Goal: Information Seeking & Learning: Learn about a topic

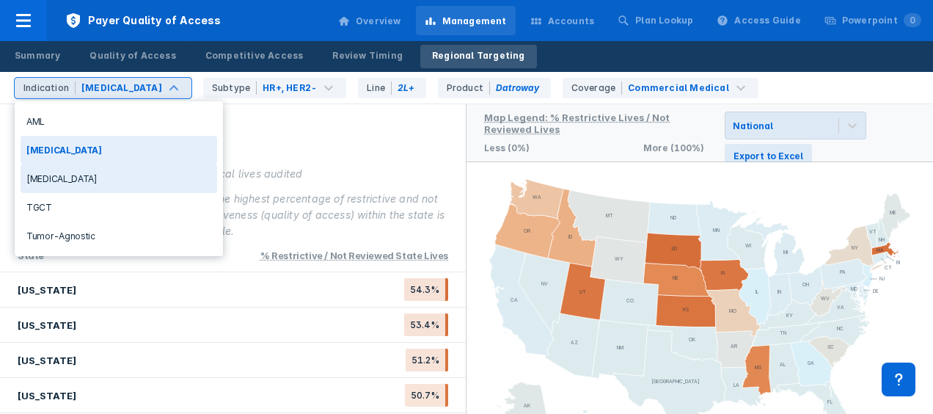
click at [66, 173] on div "[MEDICAL_DATA]" at bounding box center [119, 178] width 197 height 29
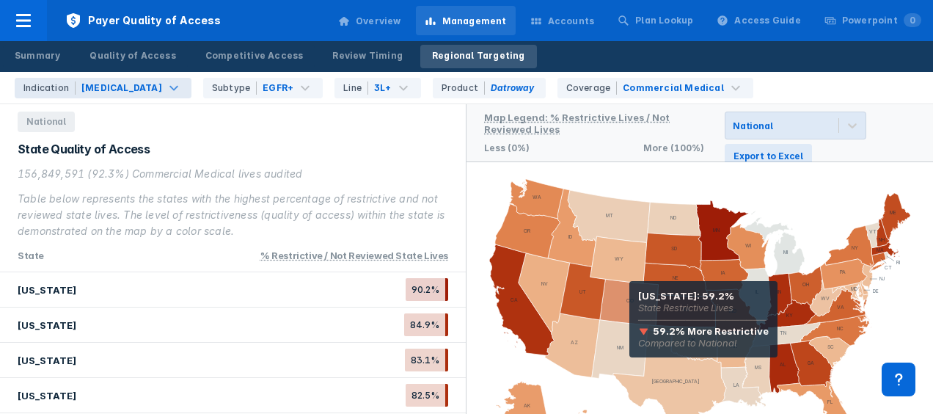
click at [629, 301] on icon at bounding box center [629, 302] width 59 height 46
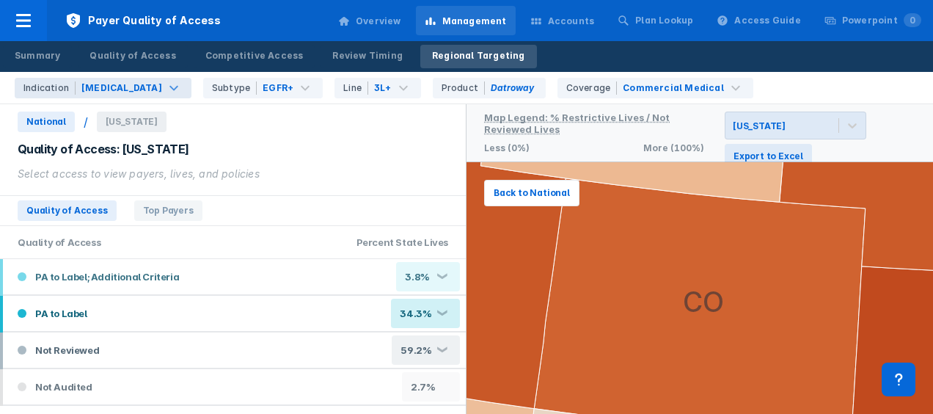
drag, startPoint x: 355, startPoint y: 150, endPoint x: 284, endPoint y: 196, distance: 84.8
click at [284, 196] on div "Quality of Access Top Payers" at bounding box center [233, 210] width 466 height 31
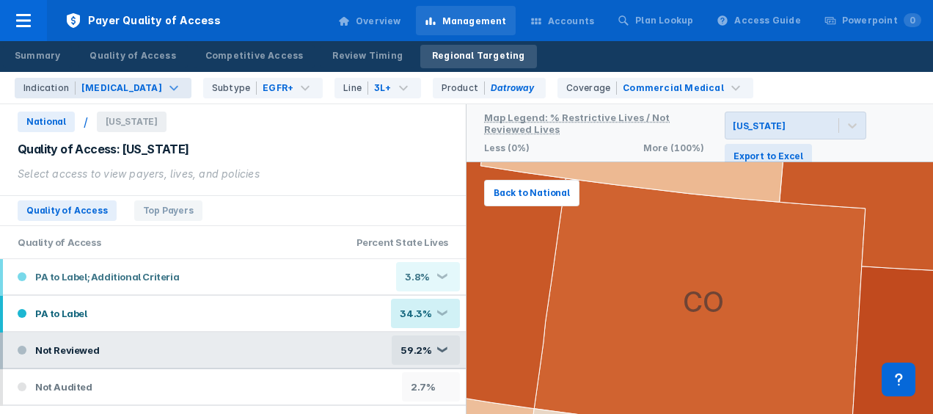
click at [444, 348] on div "59.2% ❮" at bounding box center [426, 349] width 68 height 29
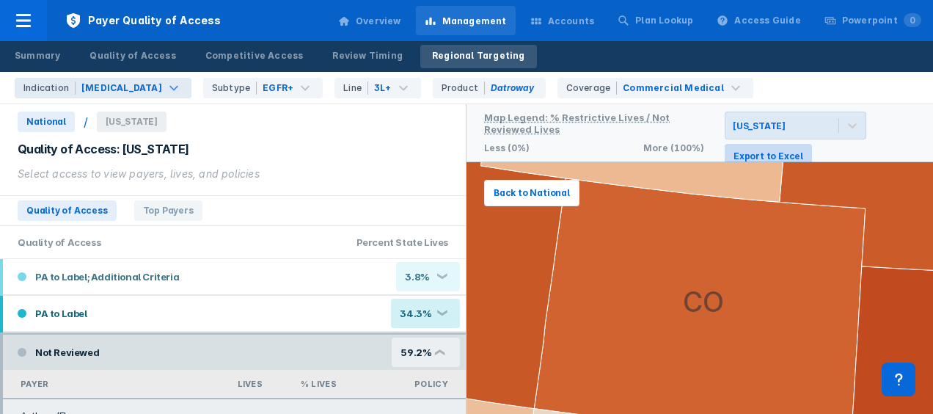
click at [766, 154] on span "Export to Excel" at bounding box center [769, 156] width 70 height 13
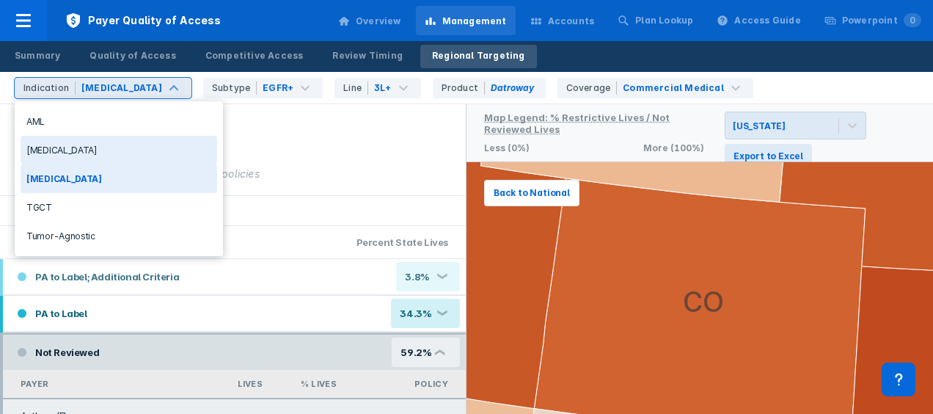
click at [73, 150] on div "[MEDICAL_DATA]" at bounding box center [119, 150] width 197 height 29
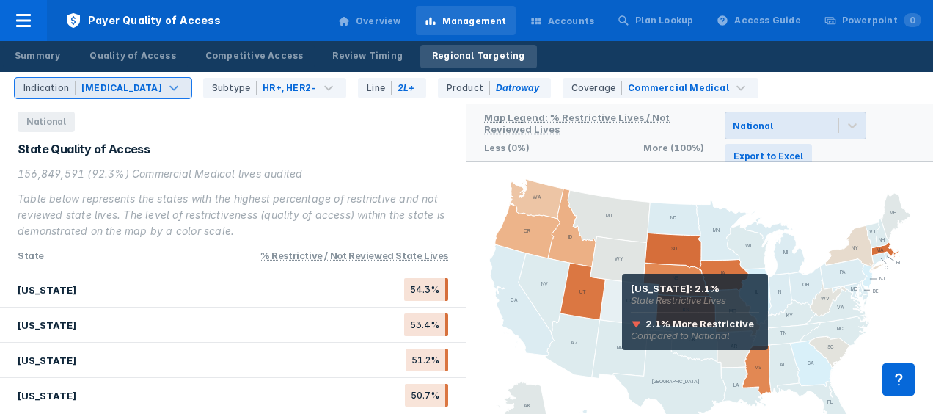
click at [622, 294] on icon at bounding box center [629, 302] width 59 height 46
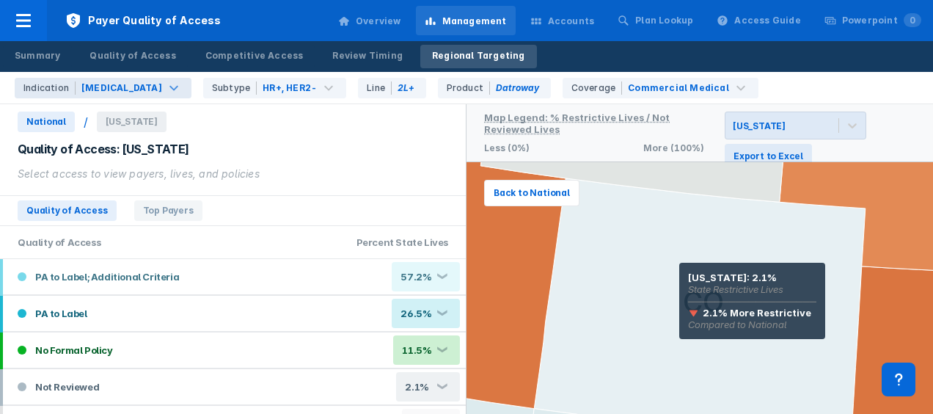
click at [679, 283] on icon at bounding box center [700, 309] width 332 height 263
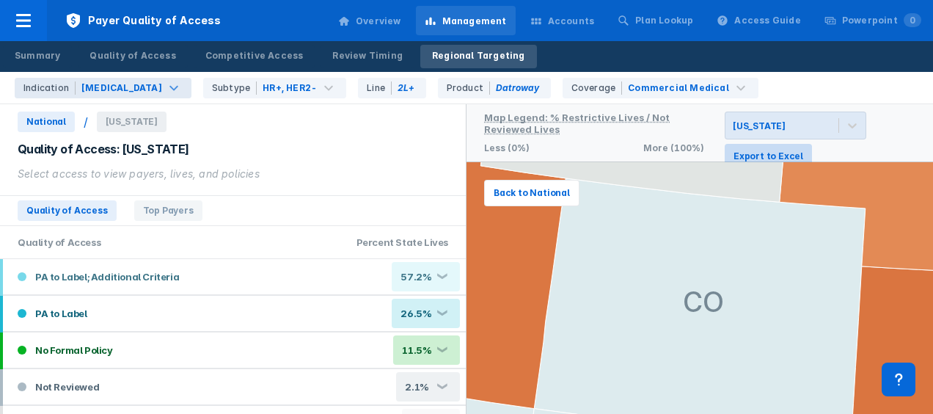
click at [761, 151] on span "Export to Excel" at bounding box center [769, 156] width 70 height 13
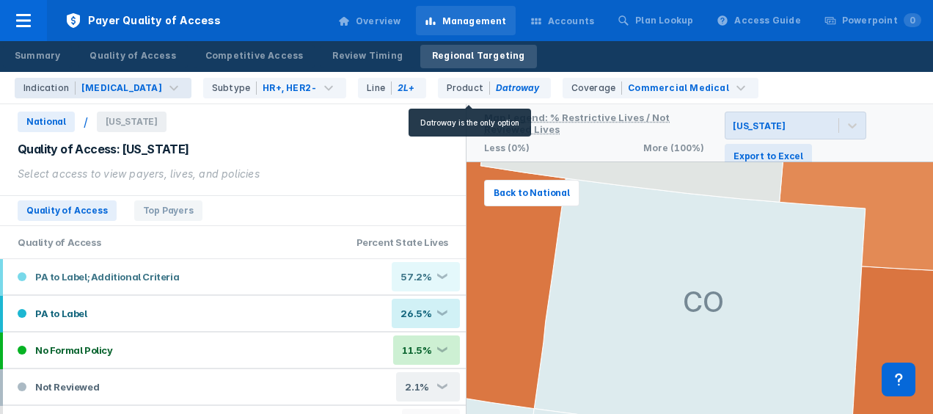
click at [504, 85] on div "Product Datroway" at bounding box center [494, 88] width 113 height 21
click at [491, 87] on div "Product Datroway" at bounding box center [494, 88] width 113 height 21
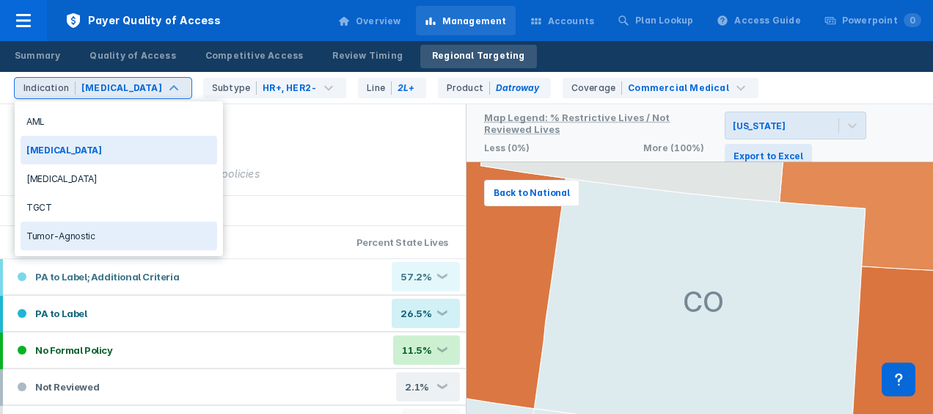
click at [70, 236] on div "Tumor-Agnostic" at bounding box center [119, 236] width 197 height 29
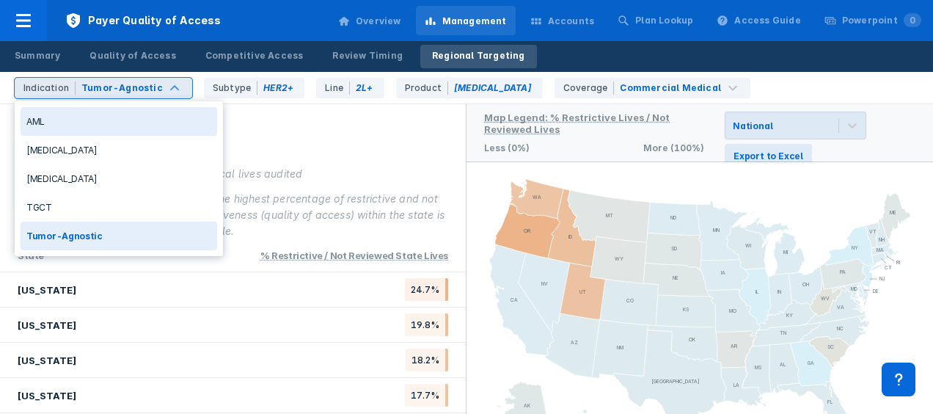
click at [170, 78] on div "Indication Tumor-Agnostic" at bounding box center [104, 88] width 178 height 21
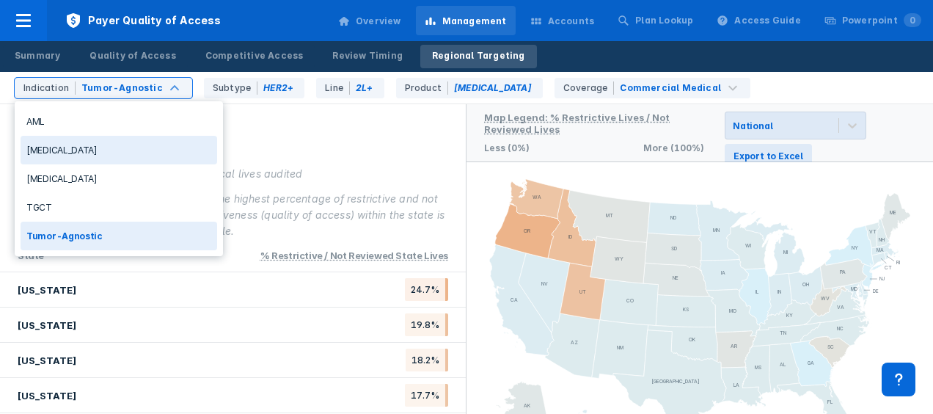
click at [60, 145] on div "[MEDICAL_DATA]" at bounding box center [119, 150] width 197 height 29
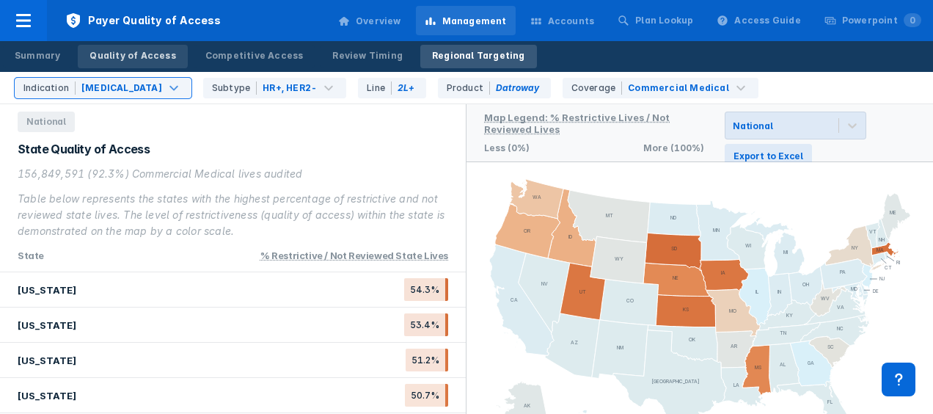
click at [133, 54] on div "Quality of Access" at bounding box center [132, 55] width 86 height 13
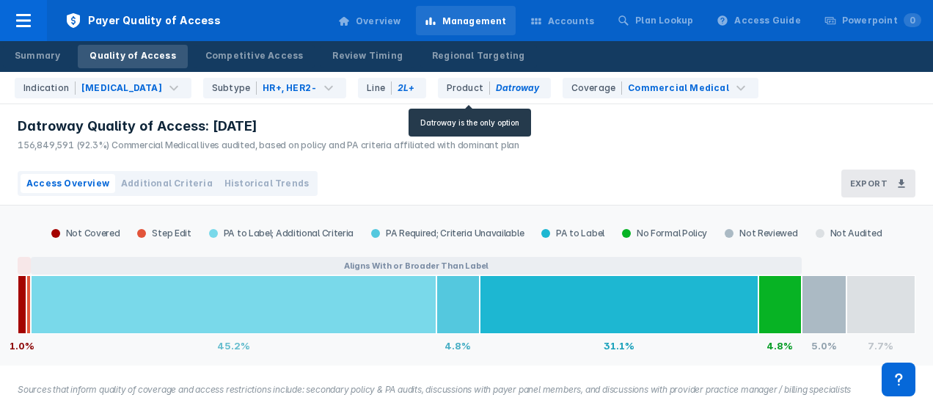
click at [497, 87] on div "Product Datroway" at bounding box center [494, 88] width 113 height 21
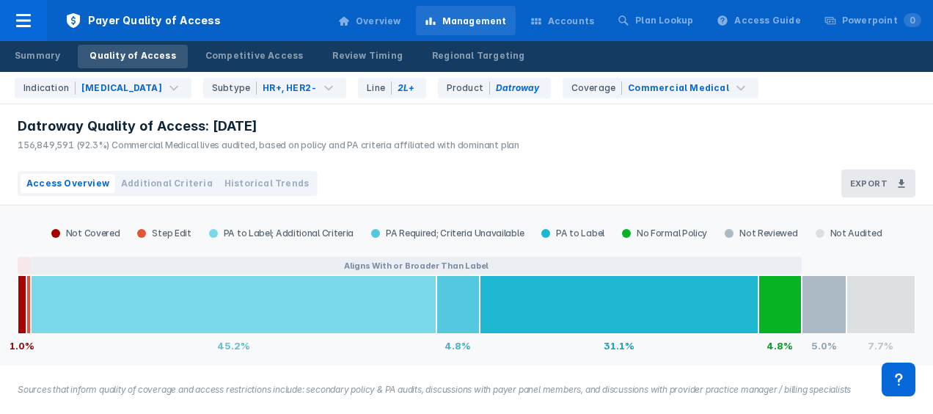
click at [337, 101] on div "Indication [MEDICAL_DATA] Subtype HR+, HER2- Line 2L+ Product Datroway Coverage…" at bounding box center [471, 88] width 924 height 32
click at [401, 20] on div "Overview" at bounding box center [378, 21] width 45 height 13
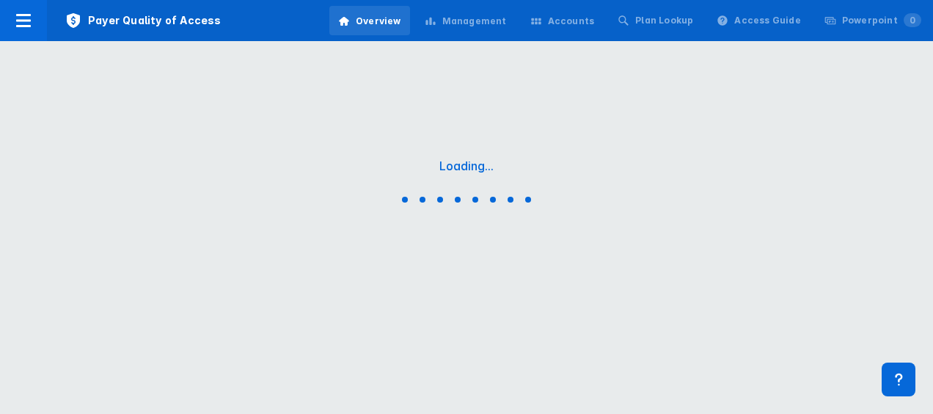
click at [401, 20] on div "Overview" at bounding box center [378, 21] width 45 height 13
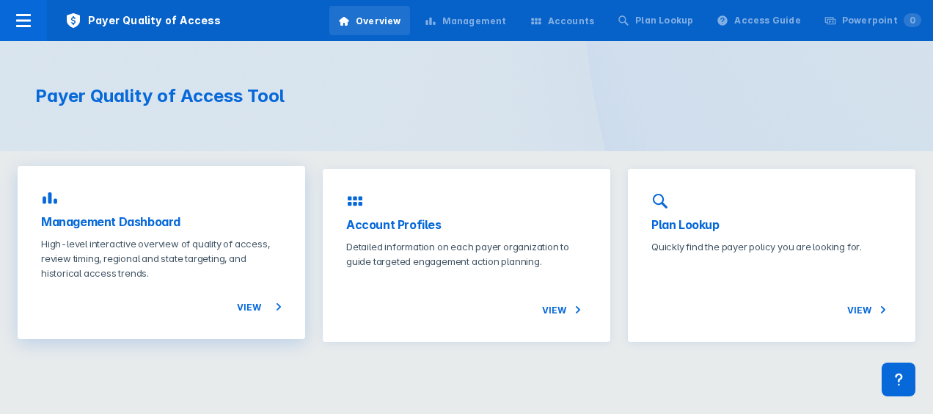
click at [254, 304] on span "View" at bounding box center [259, 307] width 45 height 18
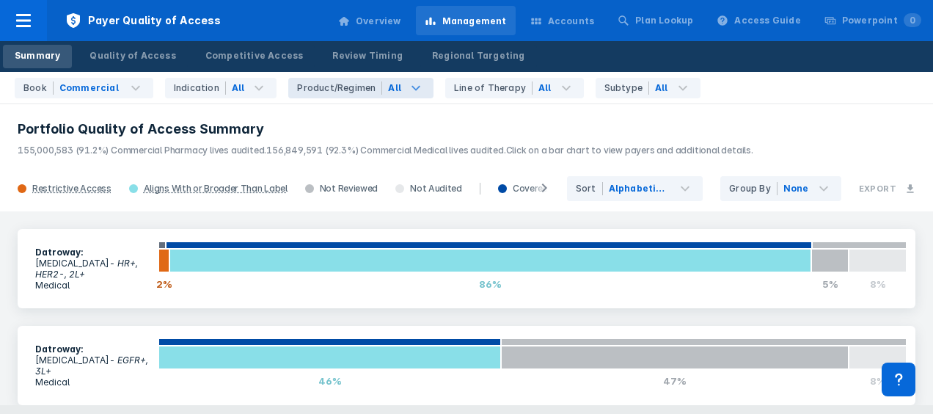
click at [407, 85] on icon at bounding box center [416, 88] width 18 height 18
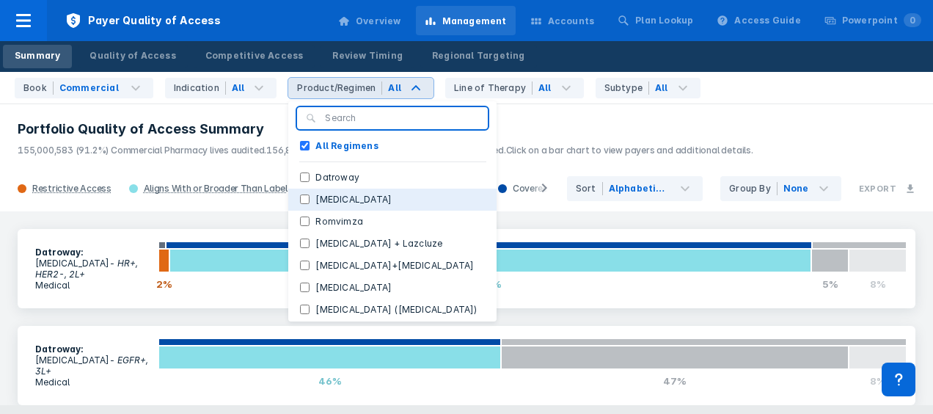
click at [300, 197] on input "[MEDICAL_DATA]" at bounding box center [305, 199] width 10 height 10
checkbox input "true"
checkbox Regimens "false"
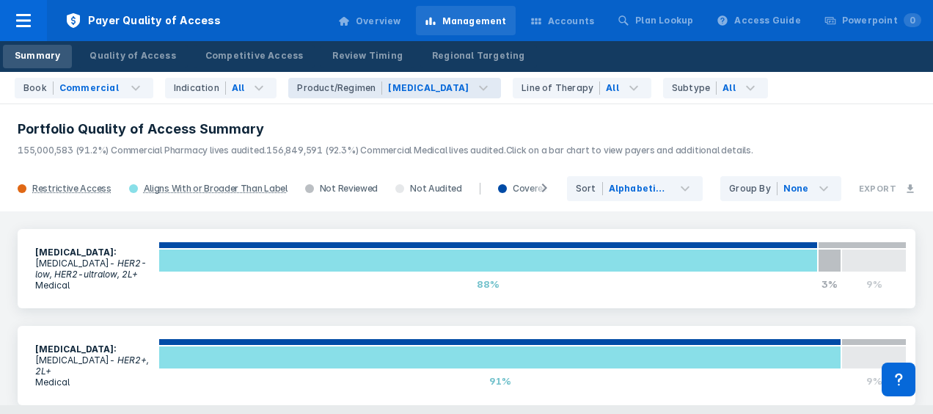
click at [809, 101] on div "Book Commercial Indication All Product/Regimen [MEDICAL_DATA] Line of Therapy A…" at bounding box center [466, 88] width 933 height 32
click at [250, 91] on icon at bounding box center [259, 88] width 18 height 18
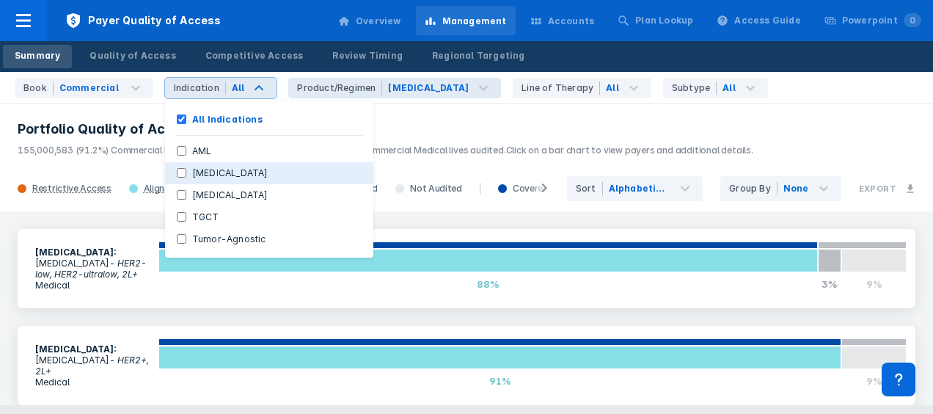
click at [177, 175] on Cancer "[MEDICAL_DATA]" at bounding box center [182, 173] width 10 height 10
checkbox Cancer "true"
checkbox Indications "false"
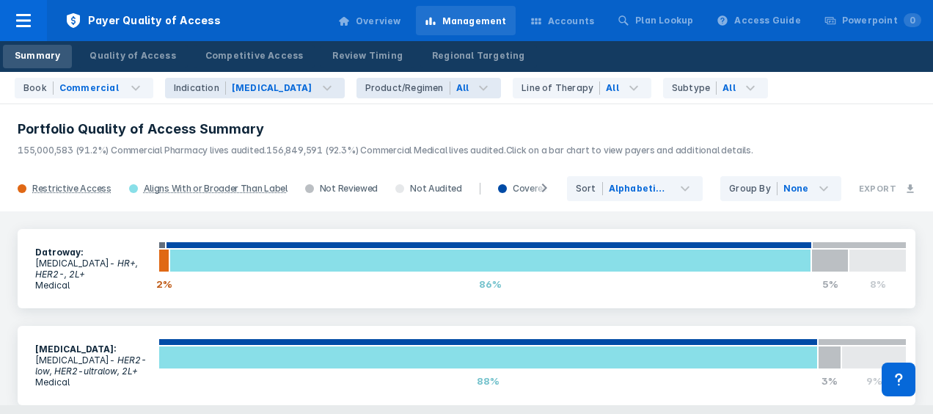
click at [798, 131] on h3 "Portfolio Quality of Access Summary" at bounding box center [467, 129] width 898 height 18
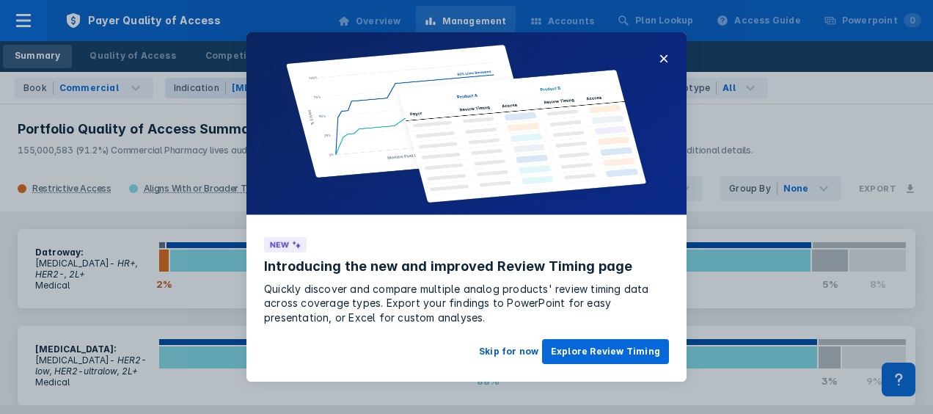
click at [514, 354] on button "Skip for now" at bounding box center [508, 351] width 77 height 25
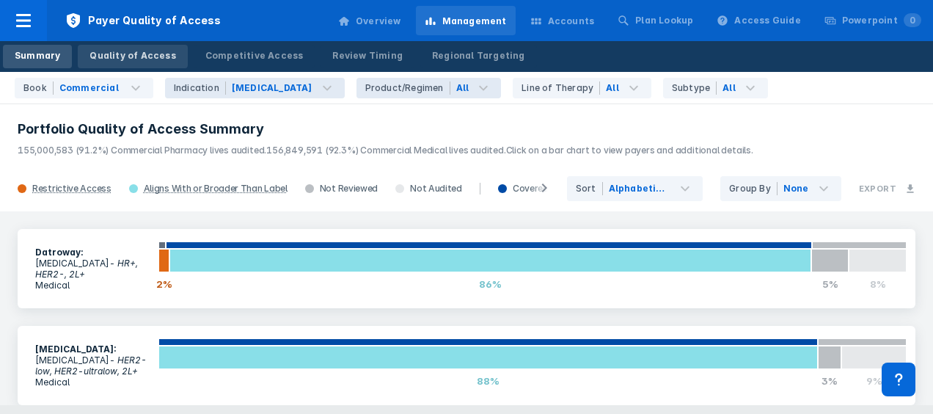
click at [122, 58] on div "Quality of Access" at bounding box center [132, 55] width 86 height 13
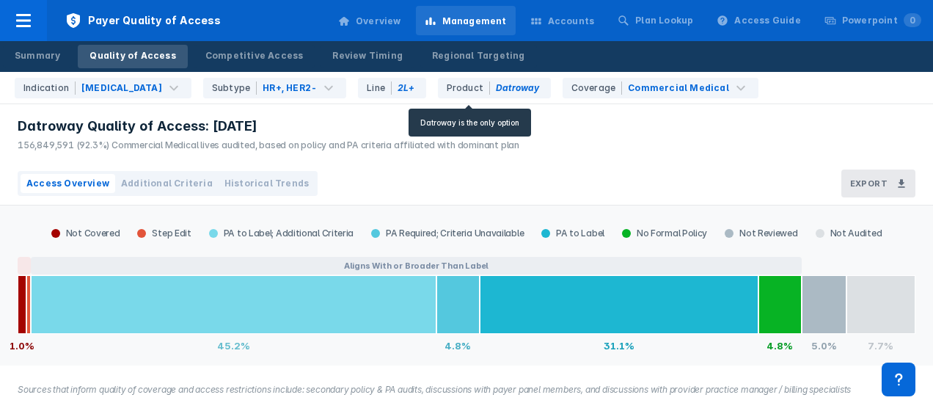
click at [486, 87] on div "Product Datroway" at bounding box center [494, 88] width 113 height 21
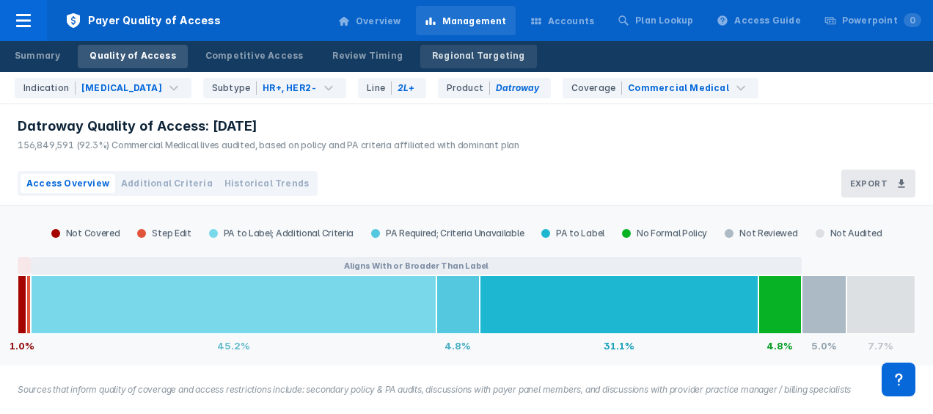
click at [475, 54] on div "Regional Targeting" at bounding box center [478, 55] width 93 height 13
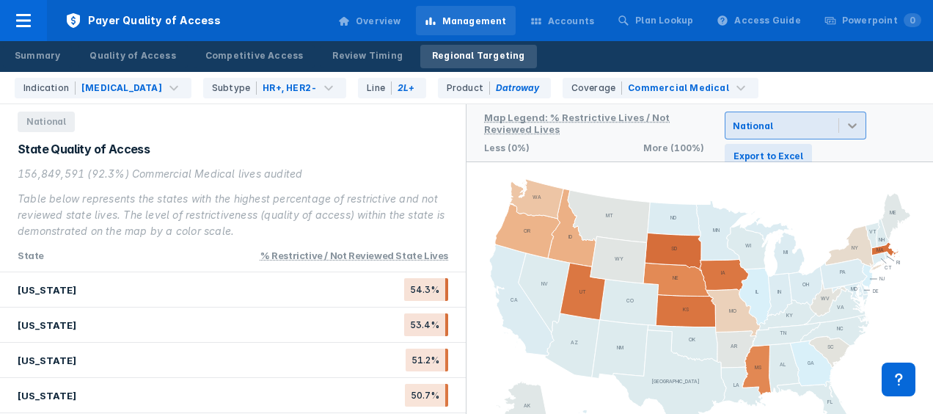
click at [857, 125] on icon at bounding box center [852, 125] width 15 height 15
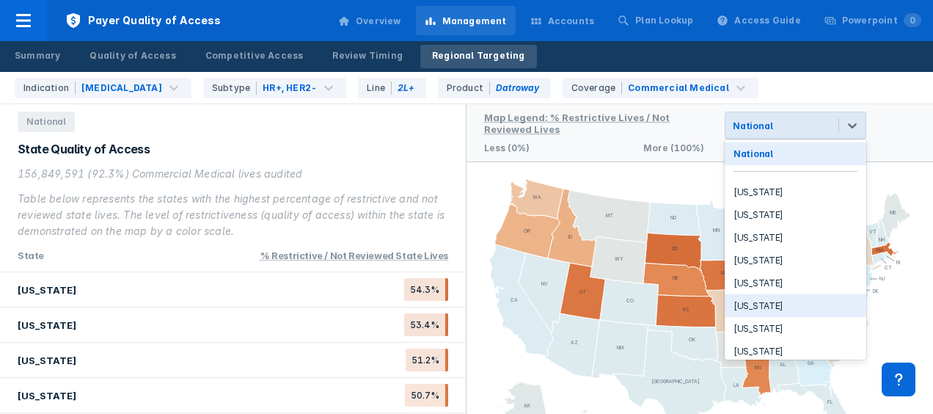
click at [759, 299] on div "[US_STATE]" at bounding box center [796, 305] width 142 height 23
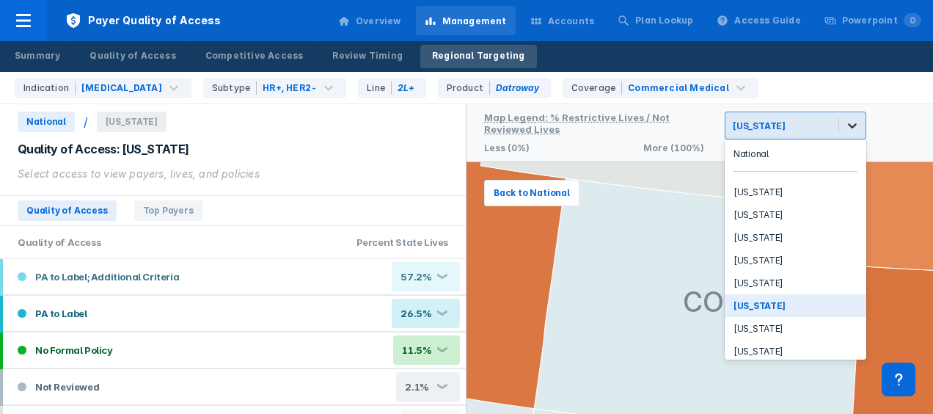
click at [855, 120] on icon at bounding box center [852, 125] width 15 height 15
click at [784, 150] on div "National" at bounding box center [796, 153] width 142 height 23
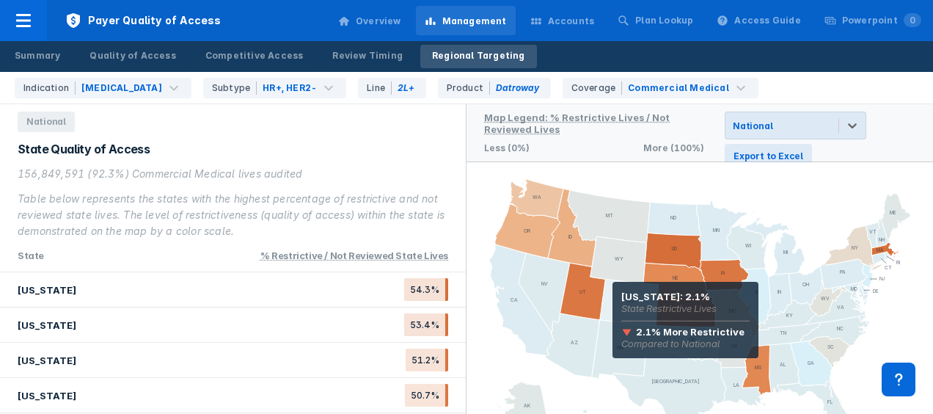
click at [613, 302] on icon at bounding box center [629, 302] width 59 height 46
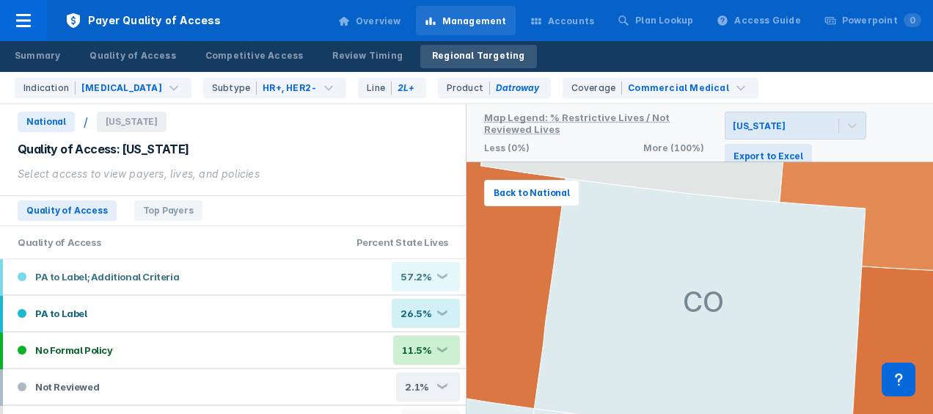
click at [927, 391] on html "Payer Quality of Access Overview Management Accounts Plan Lookup Access Guide P…" at bounding box center [466, 207] width 933 height 414
drag, startPoint x: 460, startPoint y: 403, endPoint x: 336, endPoint y: 162, distance: 271.3
click at [336, 162] on div "Quality of Access: [US_STATE] Select access to view payers, lives, and policies" at bounding box center [233, 161] width 431 height 41
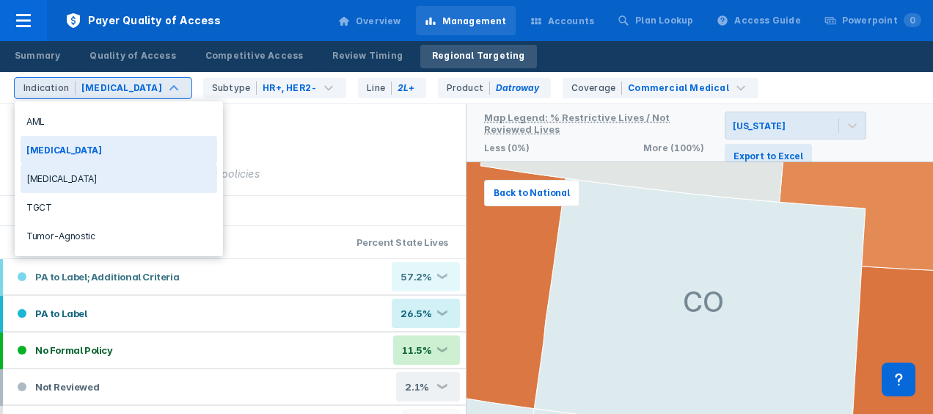
click at [56, 181] on div "[MEDICAL_DATA]" at bounding box center [119, 178] width 197 height 29
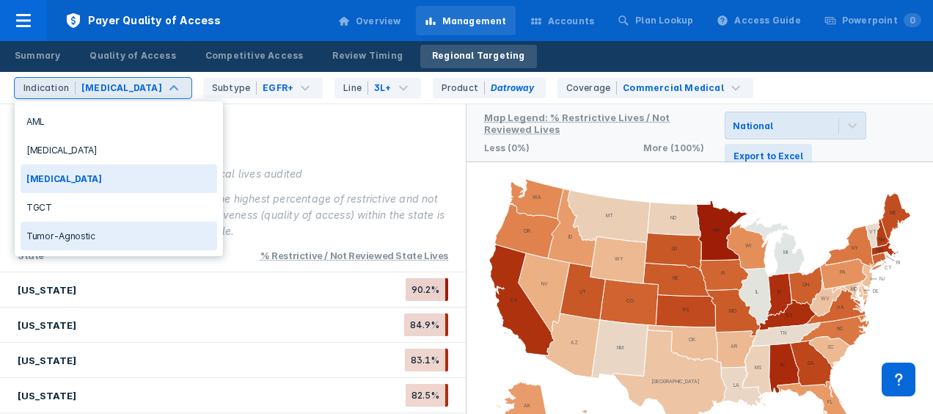
click at [70, 234] on div "Tumor-Agnostic" at bounding box center [119, 236] width 197 height 29
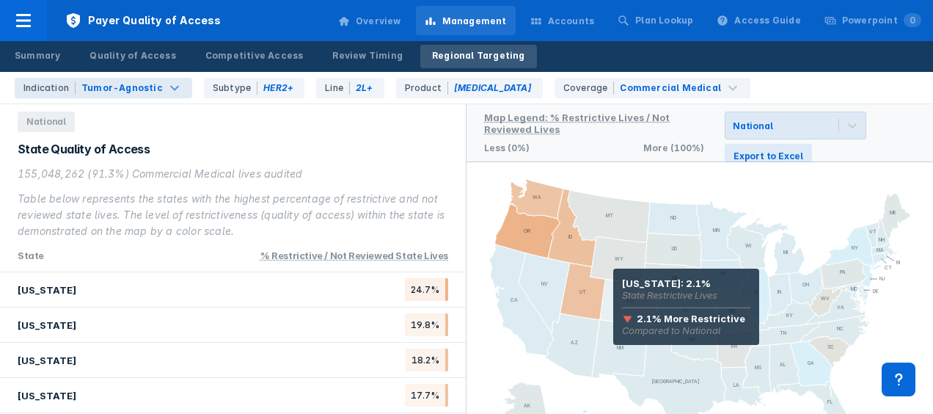
click at [613, 289] on icon at bounding box center [629, 302] width 59 height 46
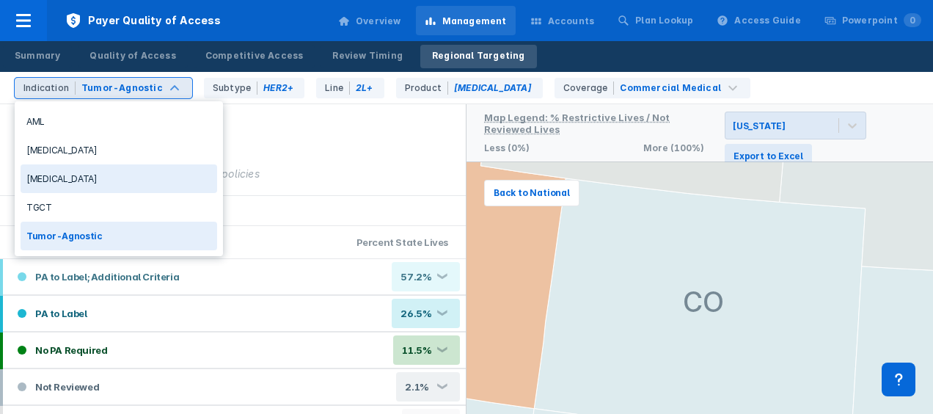
click at [81, 177] on div "[MEDICAL_DATA]" at bounding box center [119, 178] width 197 height 29
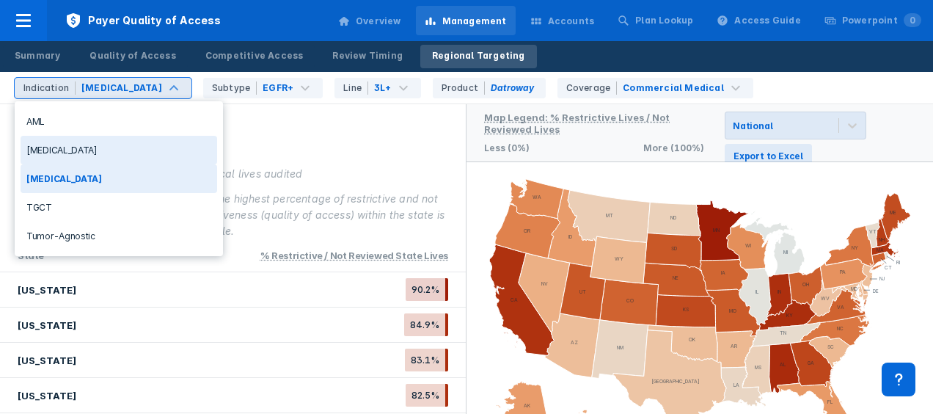
click at [89, 151] on div "[MEDICAL_DATA]" at bounding box center [119, 150] width 197 height 29
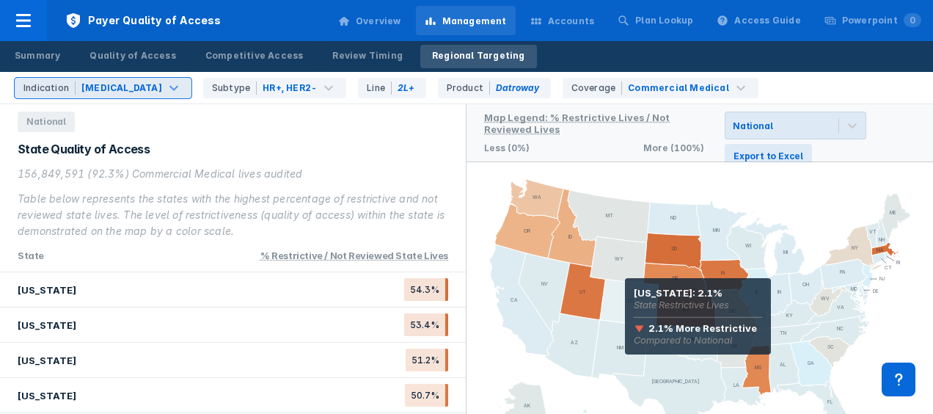
click at [625, 299] on icon at bounding box center [629, 302] width 59 height 46
